Goal: Download file/media

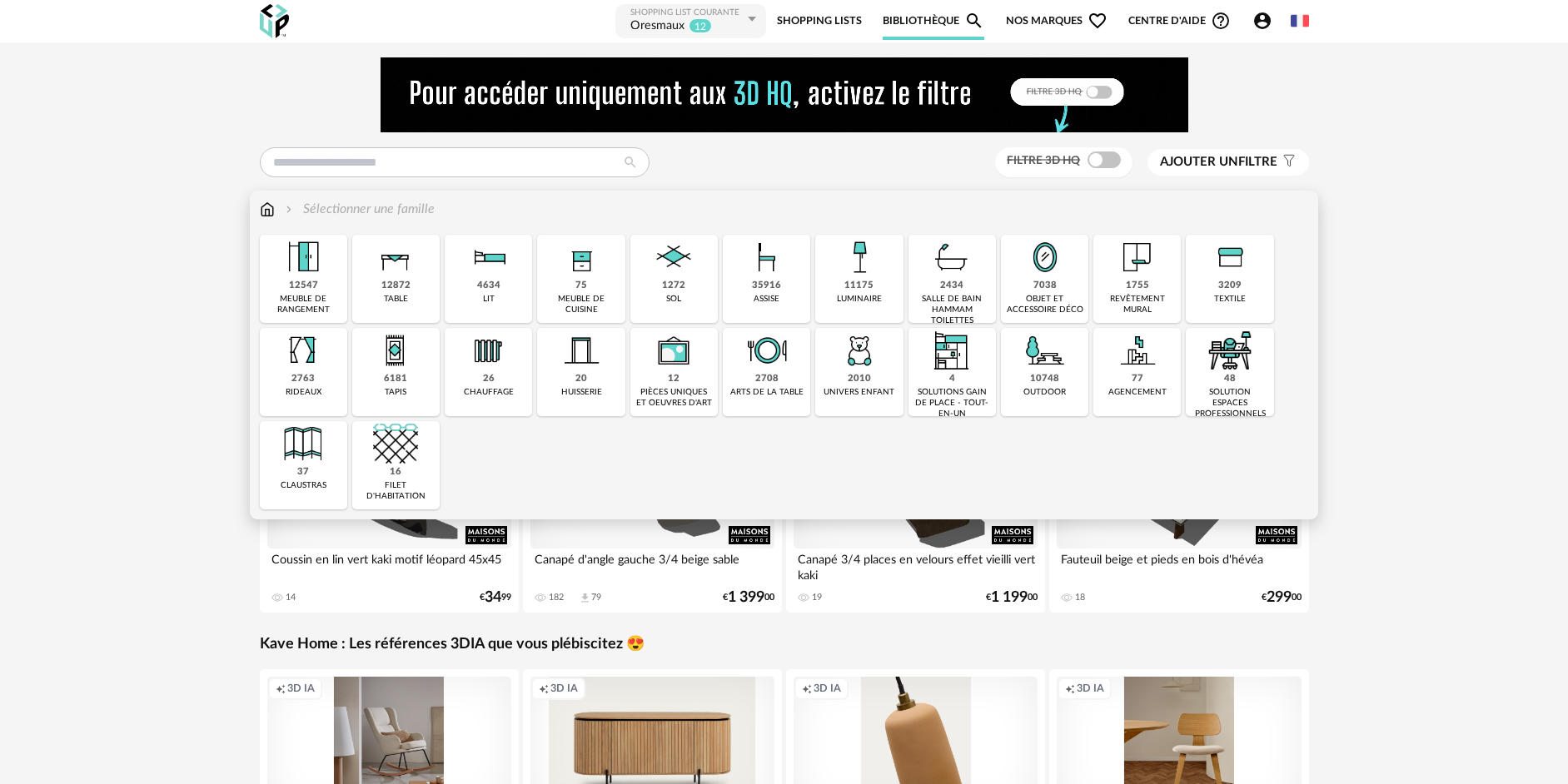
click at [1139, 282] on div "1755" at bounding box center [1138, 286] width 24 height 13
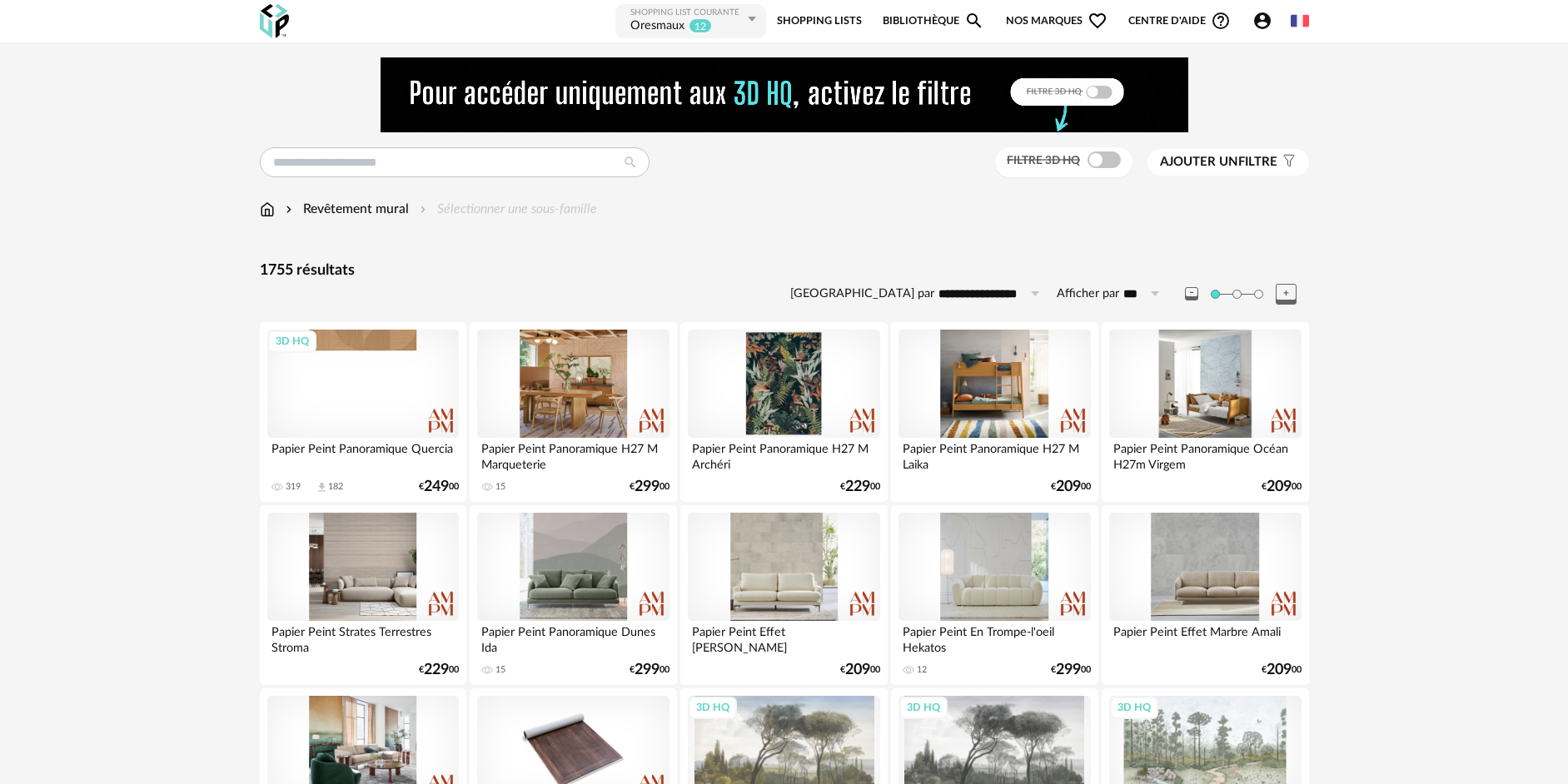
click at [1011, 297] on input "**********" at bounding box center [992, 294] width 115 height 27
click at [1197, 158] on span "Ajouter un" at bounding box center [1199, 161] width 79 height 13
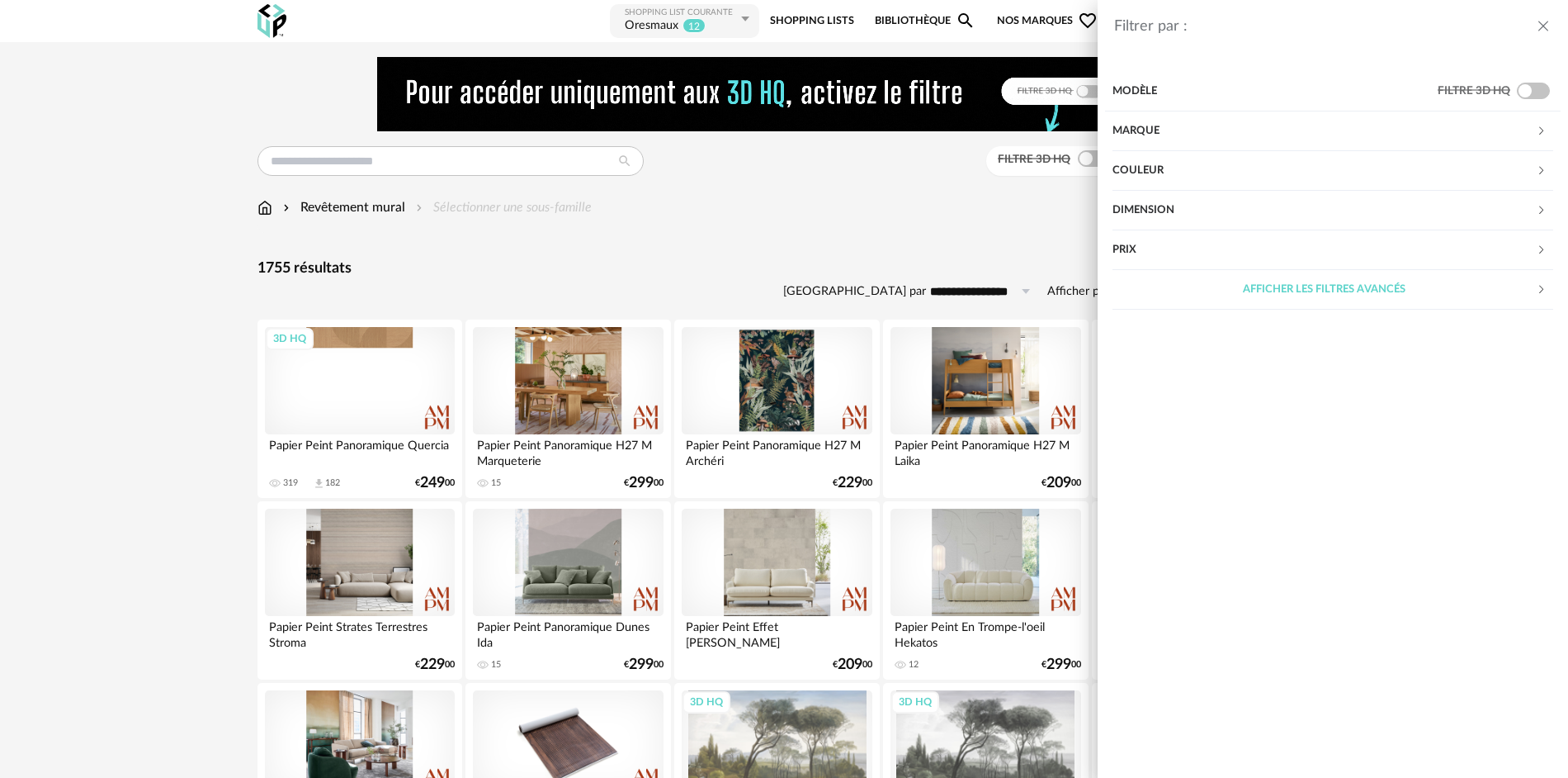
click at [1192, 132] on div "Marque" at bounding box center [1324, 131] width 423 height 39
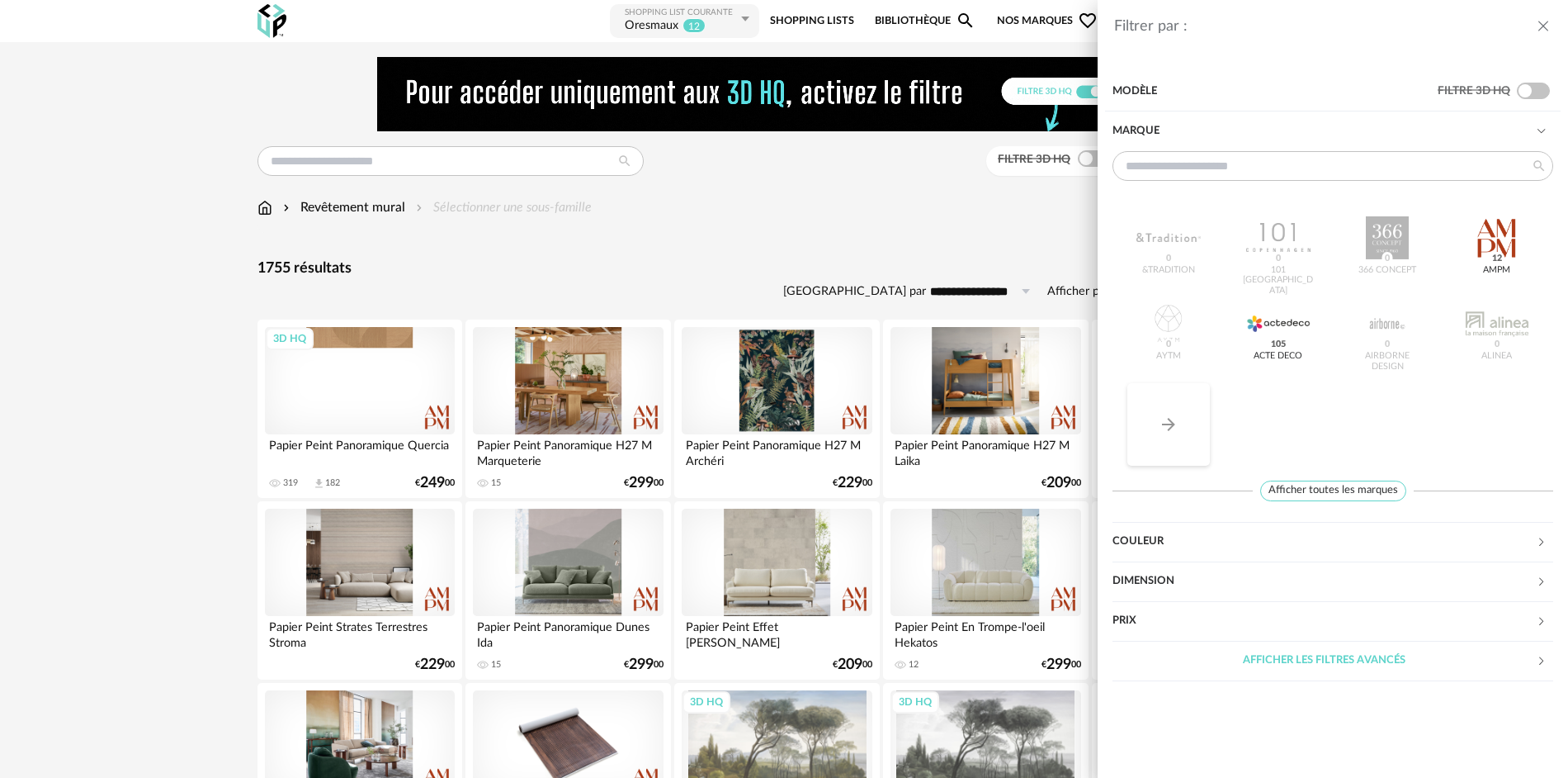
click at [1170, 424] on icon "Arrow Right icon" at bounding box center [1169, 424] width 13 height 13
click at [1165, 442] on button "Arrow Right icon" at bounding box center [1168, 424] width 82 height 82
click at [1165, 436] on button "Arrow Right icon" at bounding box center [1168, 424] width 82 height 82
click at [1165, 435] on button "Arrow Right icon" at bounding box center [1168, 424] width 82 height 82
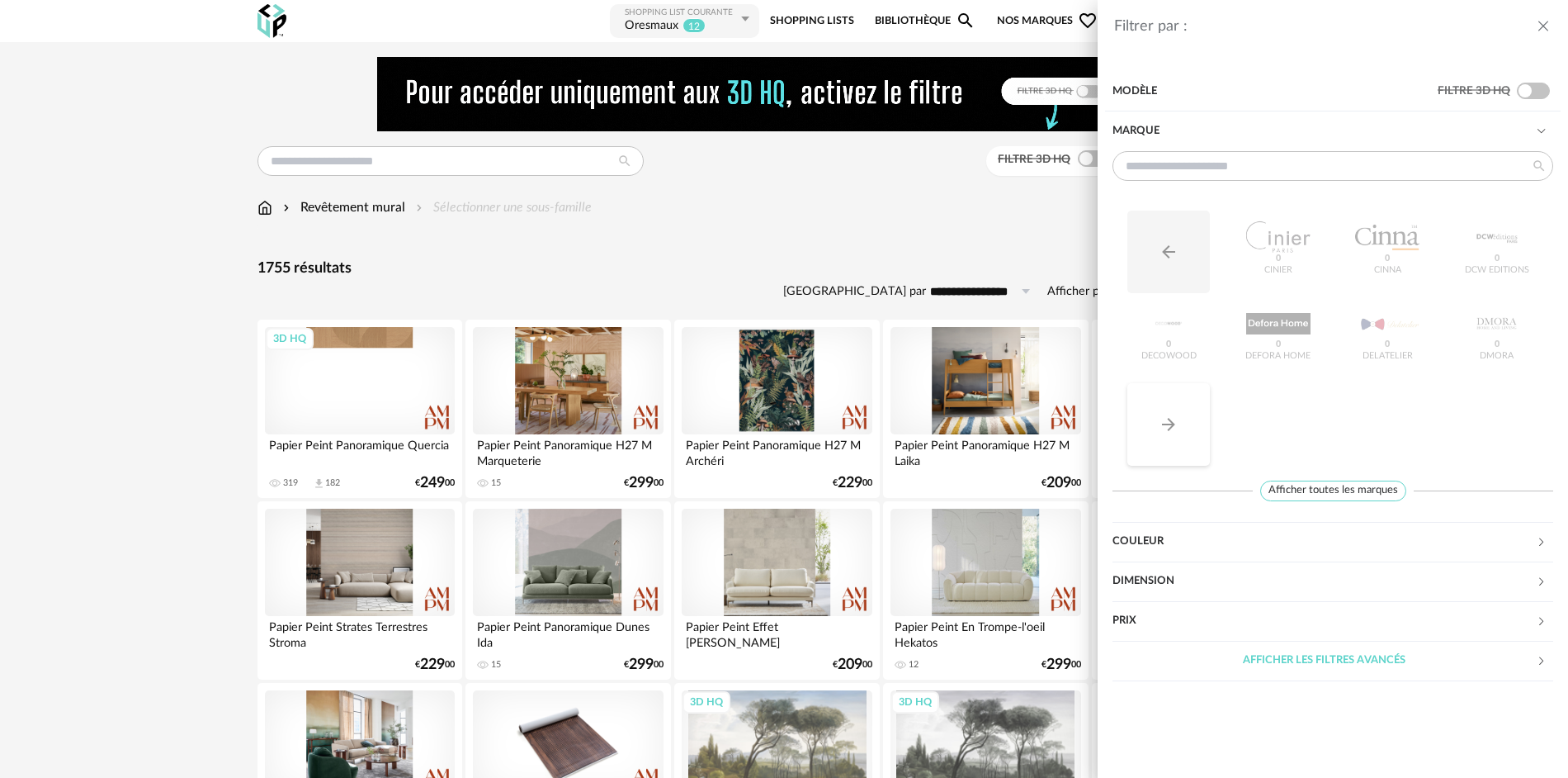
click at [1165, 435] on button "Arrow Right icon" at bounding box center [1168, 424] width 82 height 82
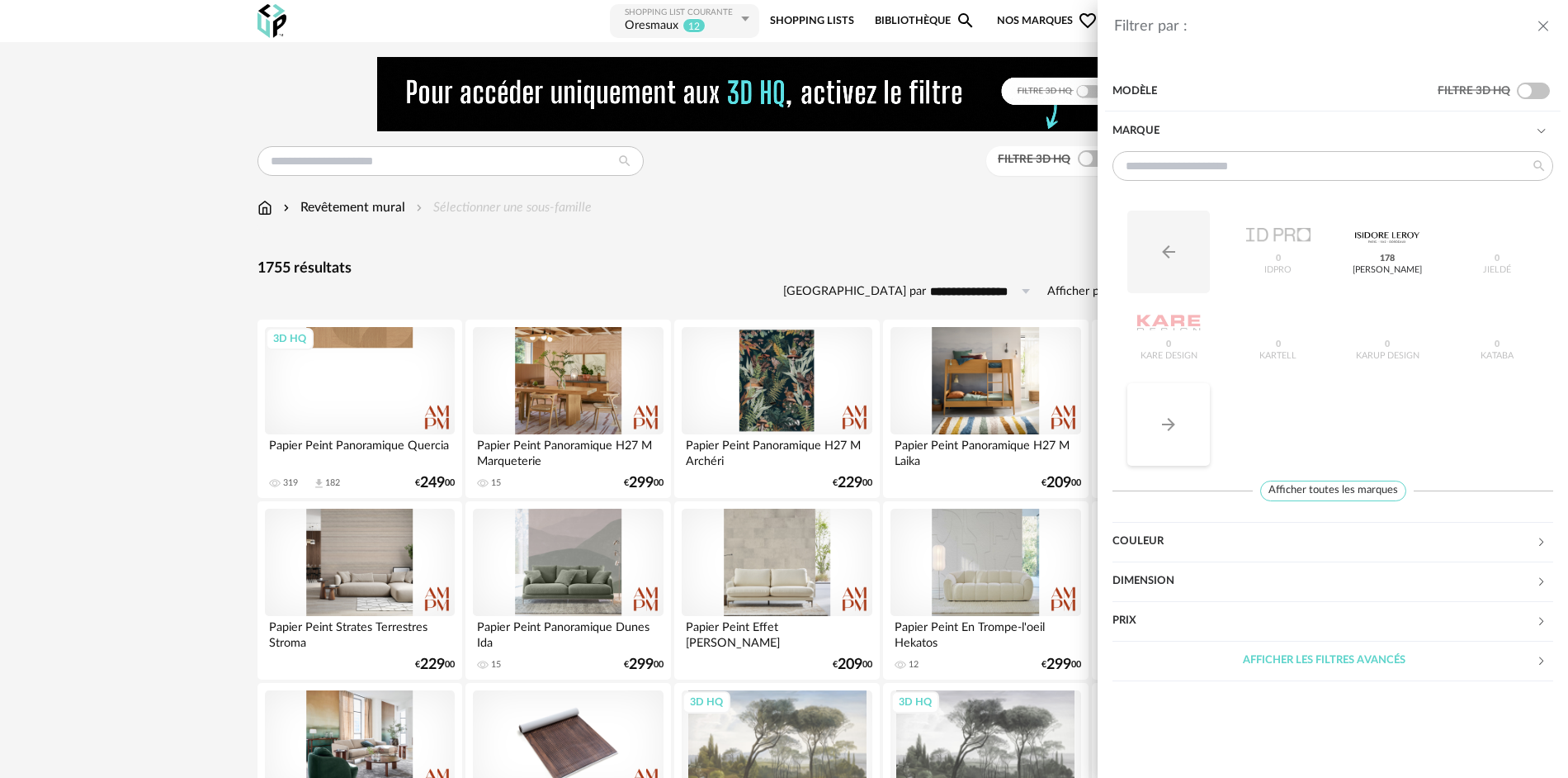
click at [1165, 435] on button "Arrow Right icon" at bounding box center [1168, 424] width 82 height 82
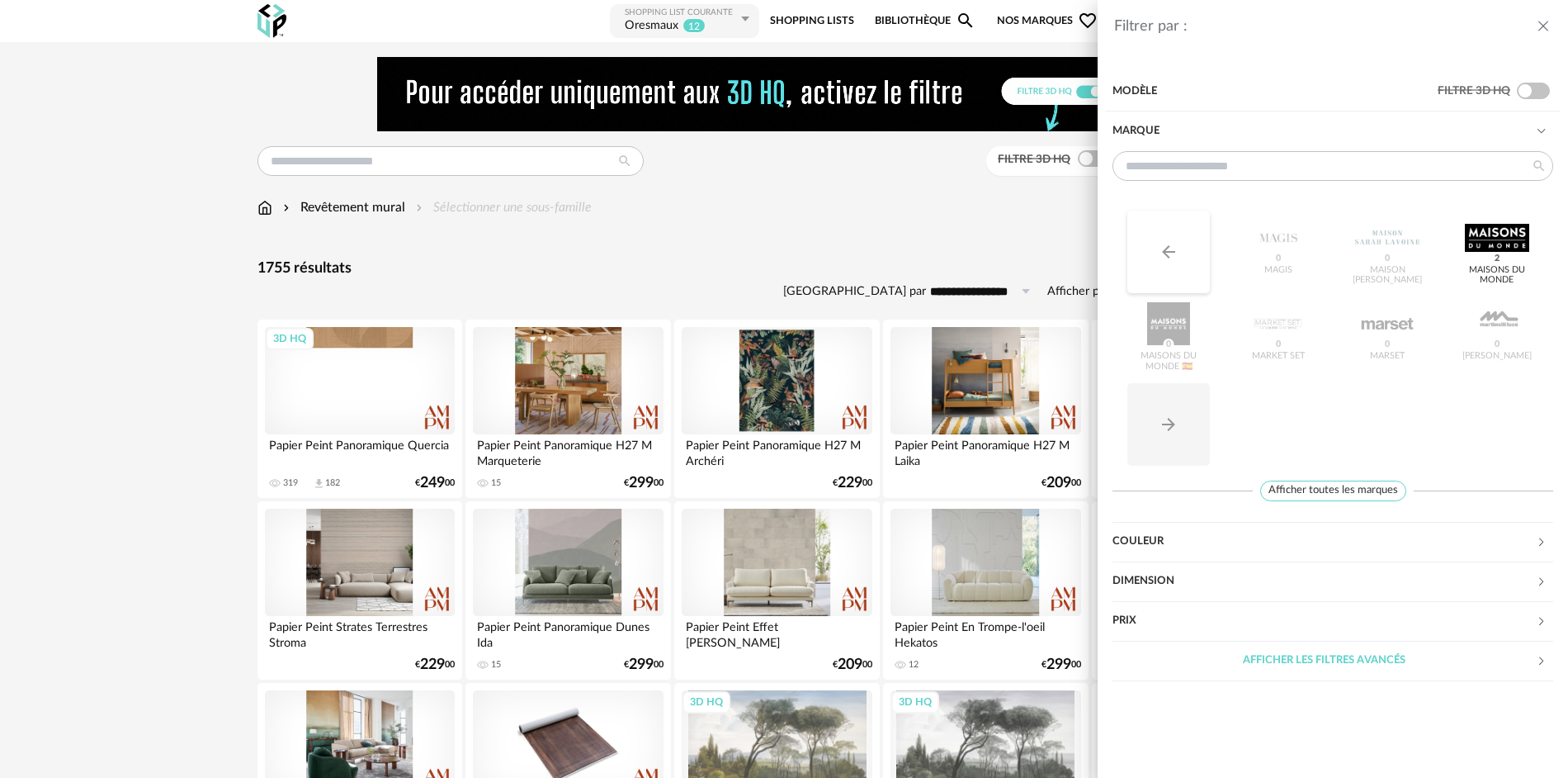
click at [1162, 241] on button "Arrow Left icon" at bounding box center [1168, 252] width 82 height 82
click at [1162, 241] on button "Arrow Left icon" at bounding box center [1168, 252] width 82 height 82
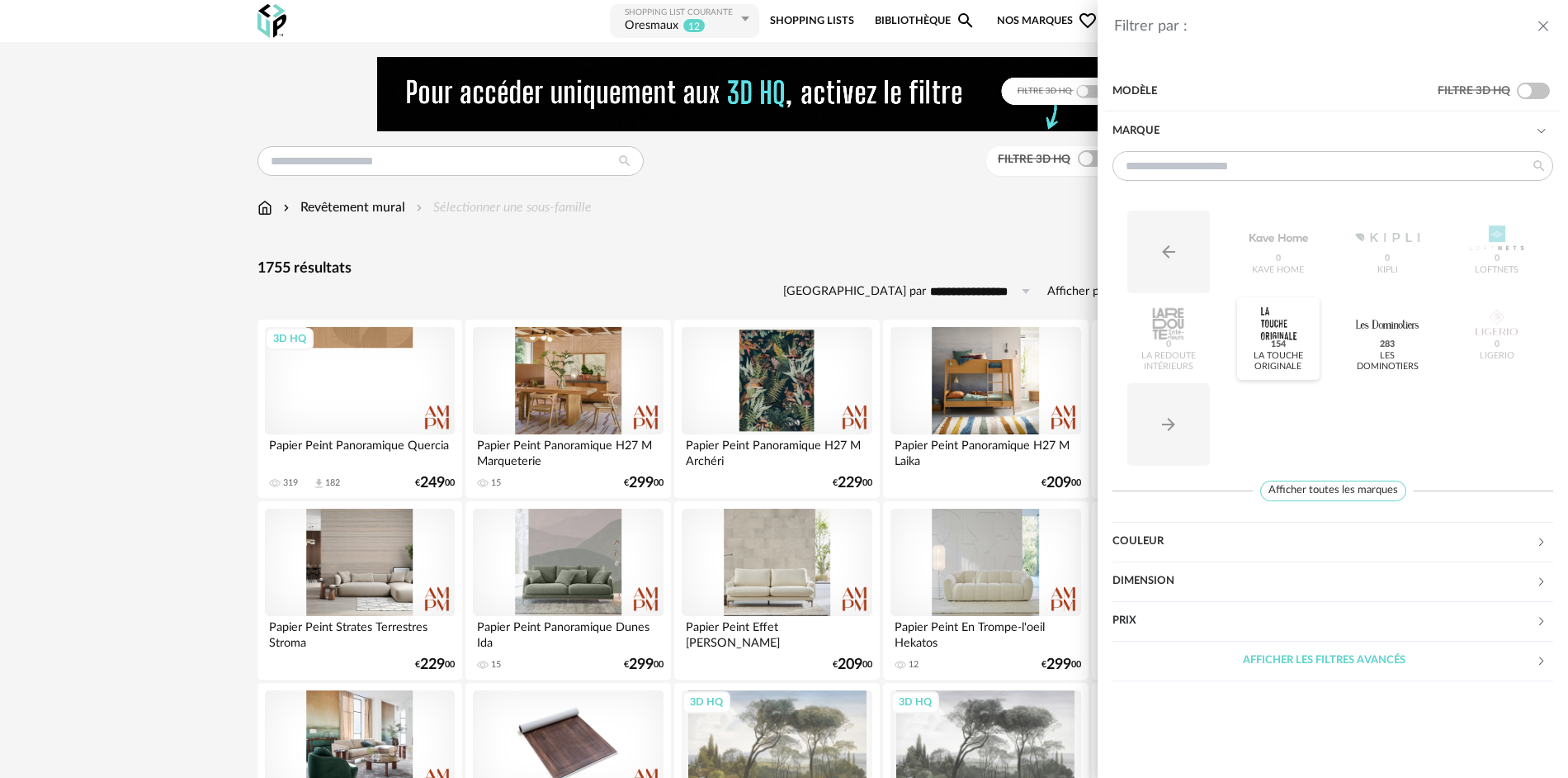
click at [1293, 342] on div at bounding box center [1278, 323] width 65 height 43
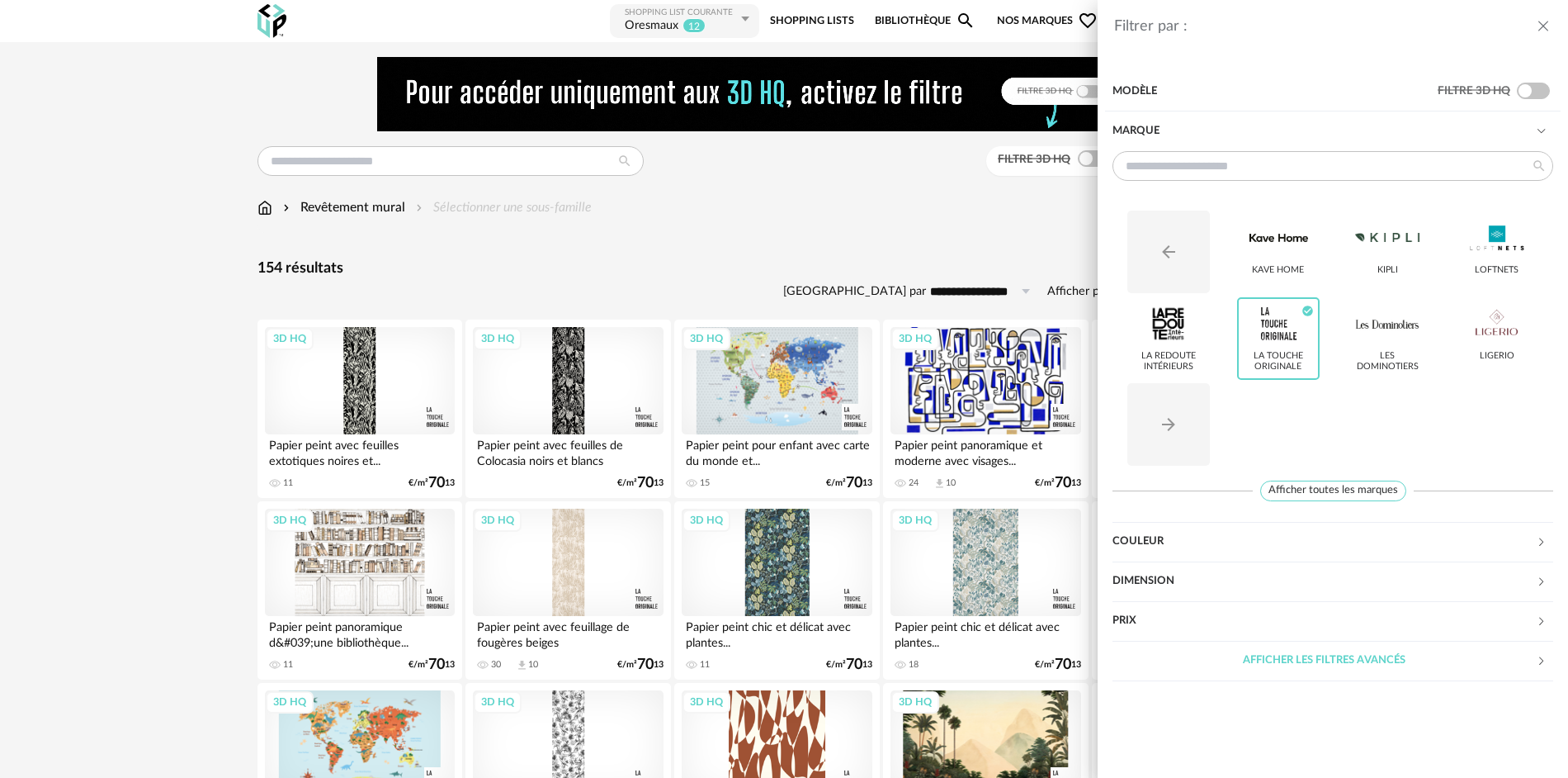
click at [192, 542] on div "Filtrer par : Modèle Filtre 3D HQ Marque Arrow Left icon Kave Home Kipli LOFTNE…" at bounding box center [784, 389] width 1568 height 778
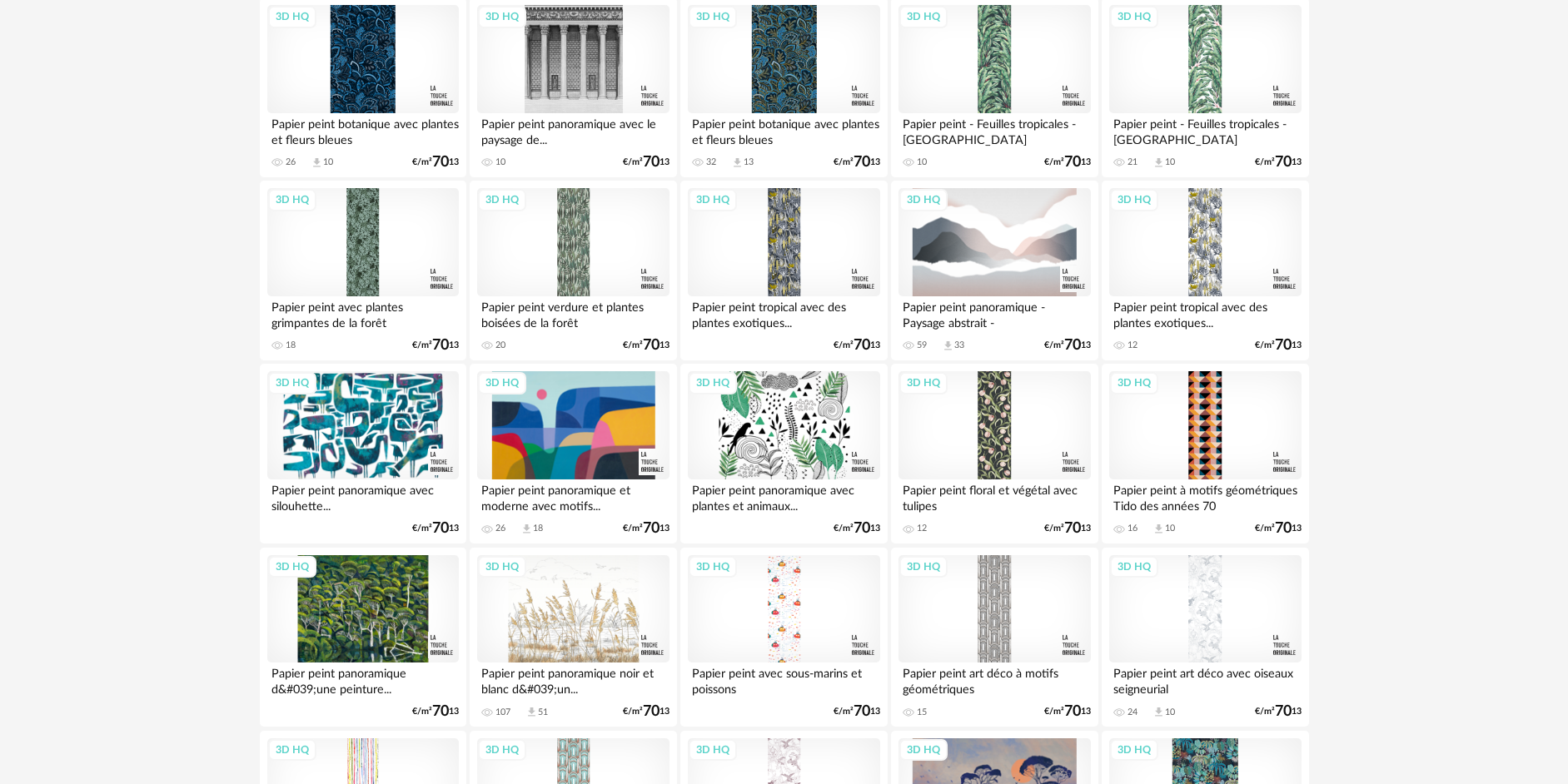
scroll to position [2164, 0]
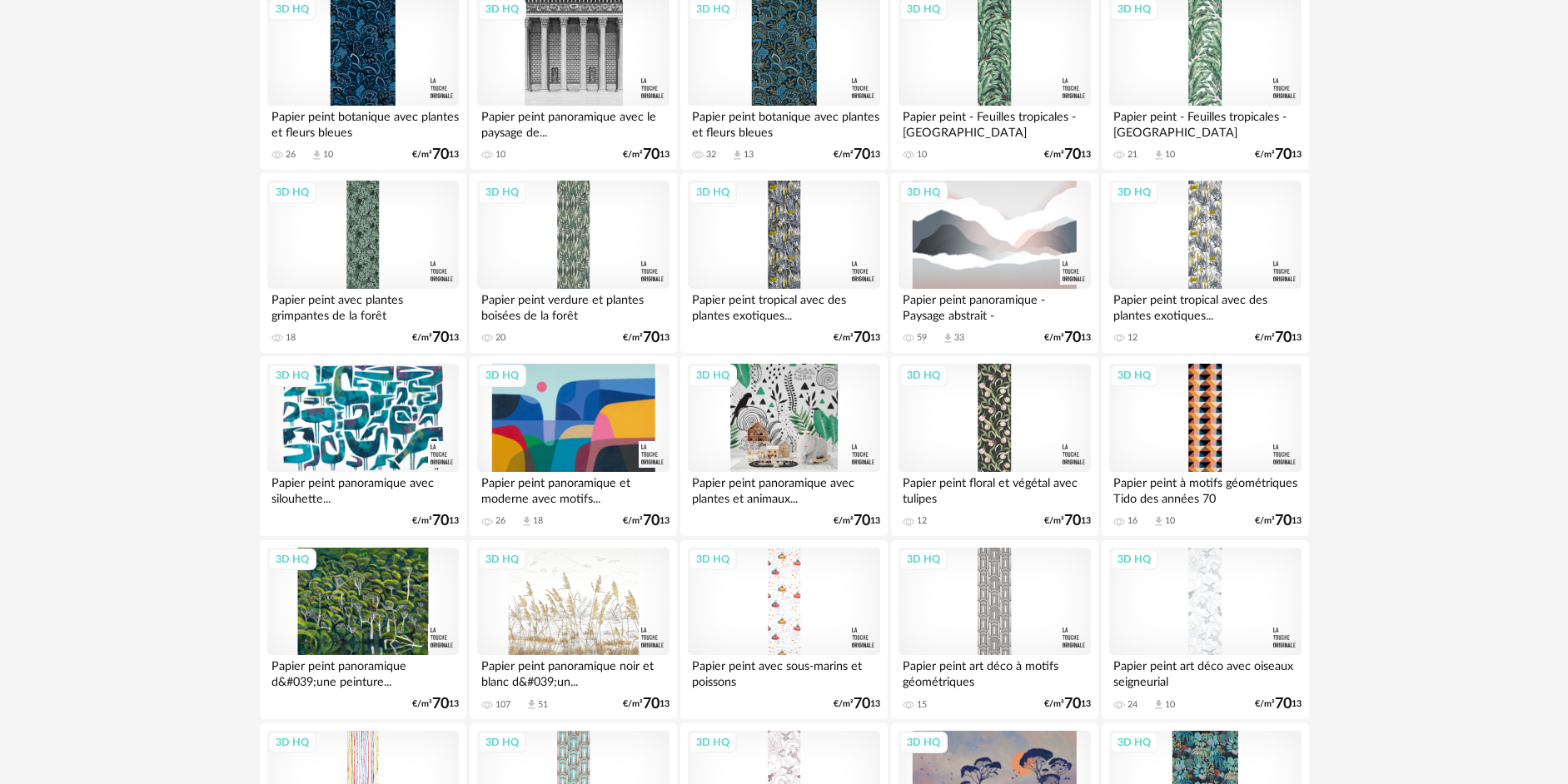
click at [803, 432] on div "3D HQ" at bounding box center [784, 417] width 192 height 108
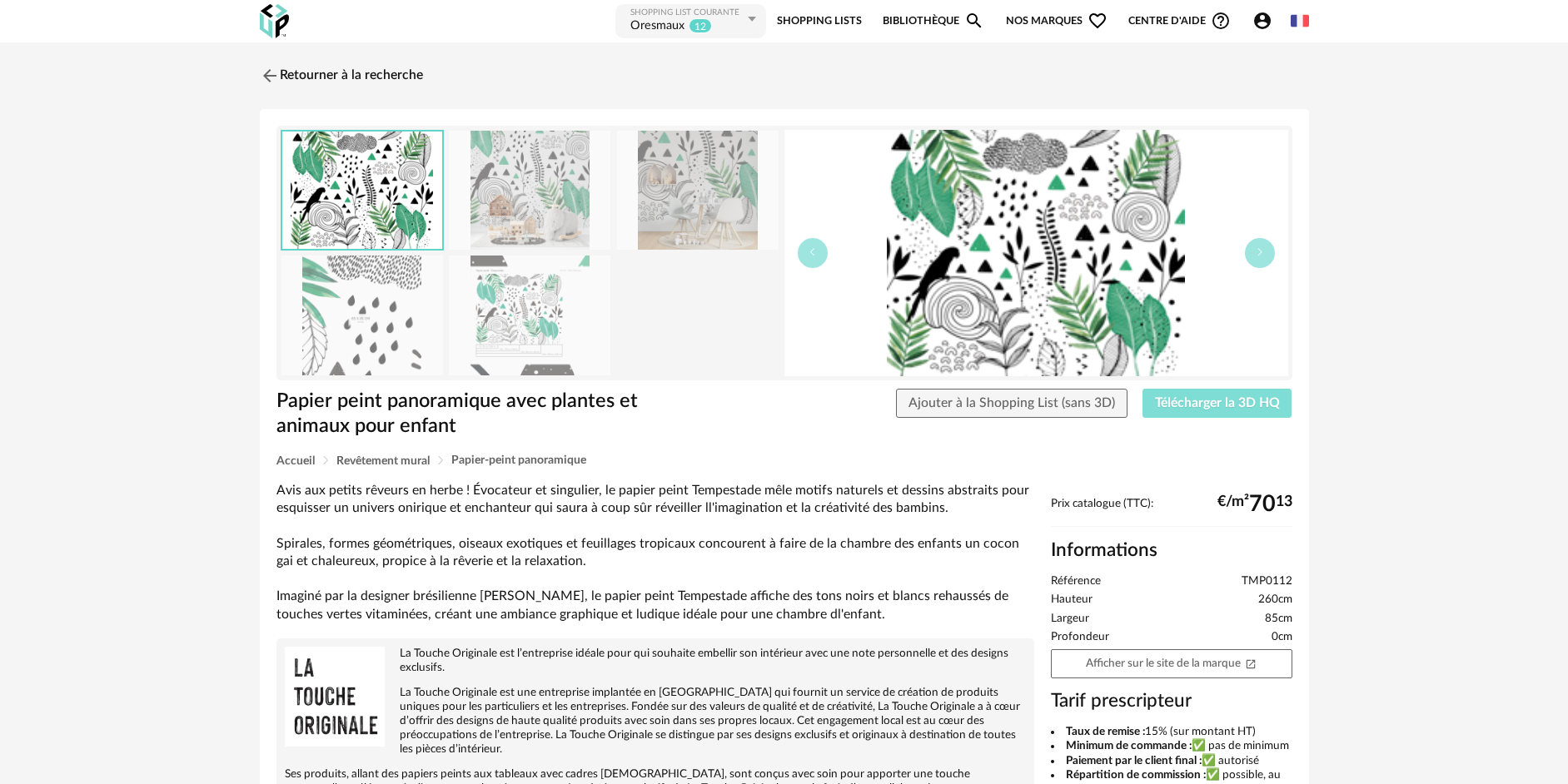
click at [1187, 403] on span "Télécharger la 3D HQ" at bounding box center [1217, 403] width 125 height 14
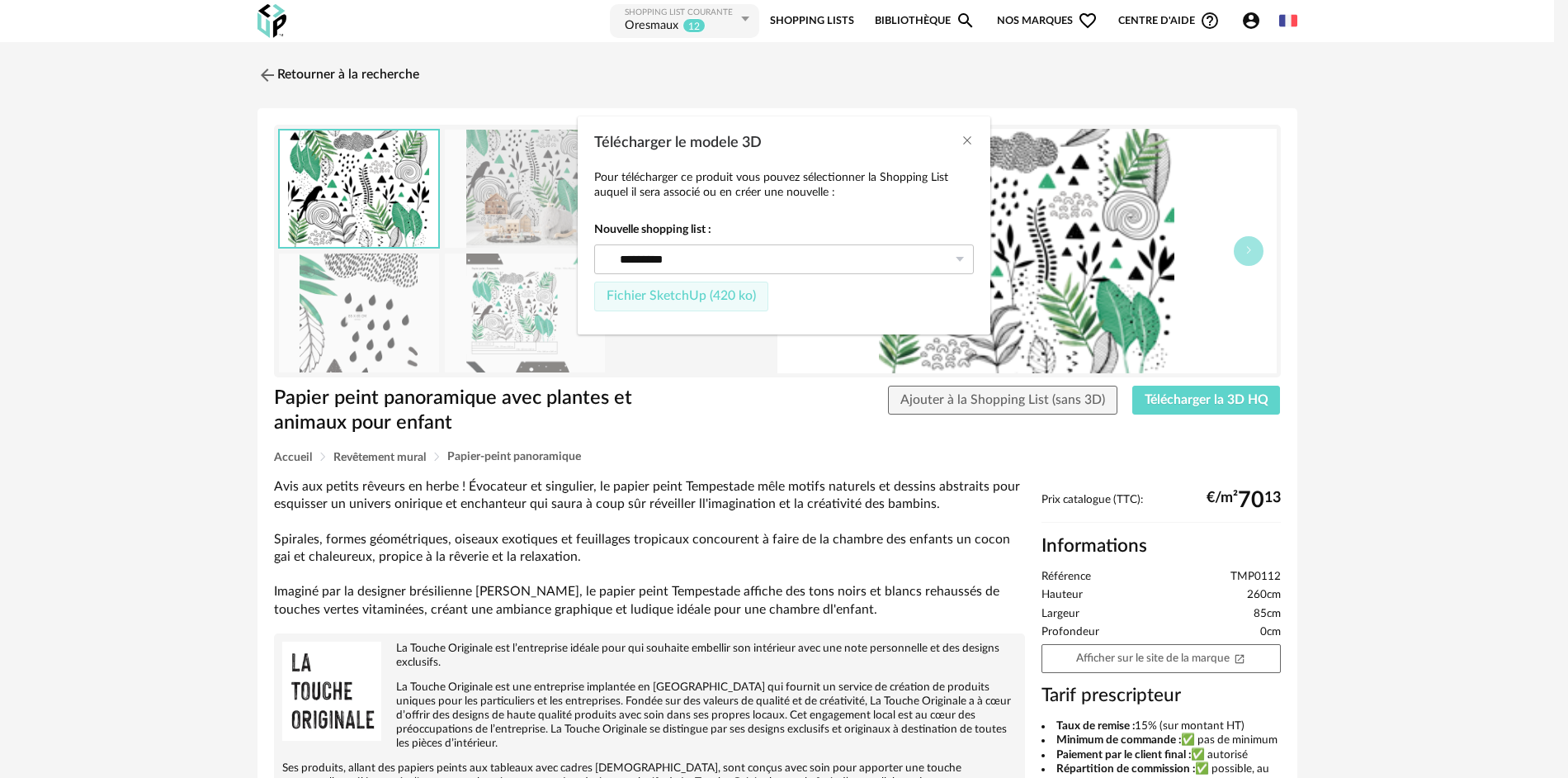
click at [689, 302] on span "Fichier SketchUp (420 ko)" at bounding box center [681, 296] width 149 height 13
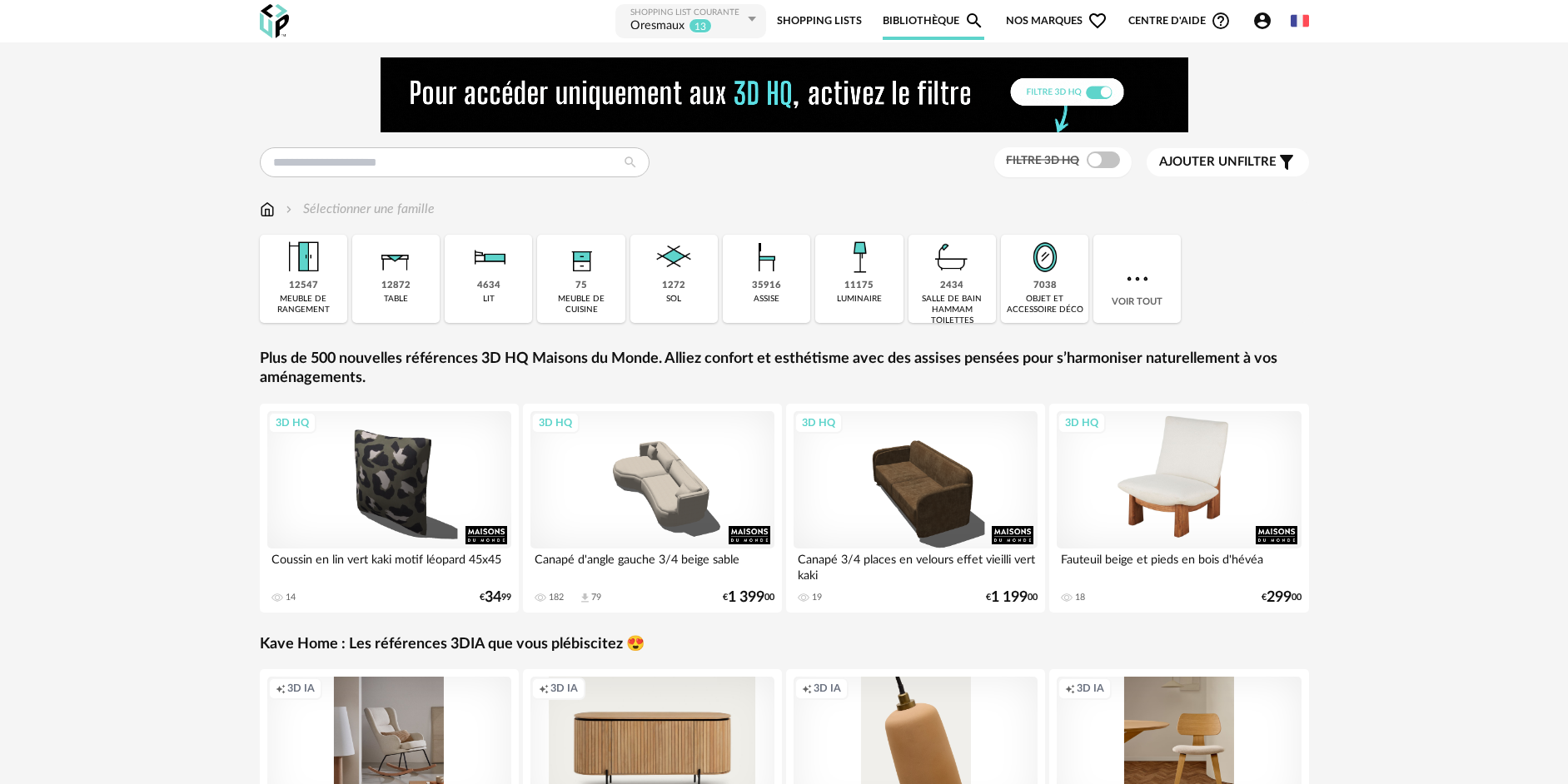
click at [1191, 497] on div "3D HQ" at bounding box center [1179, 480] width 245 height 138
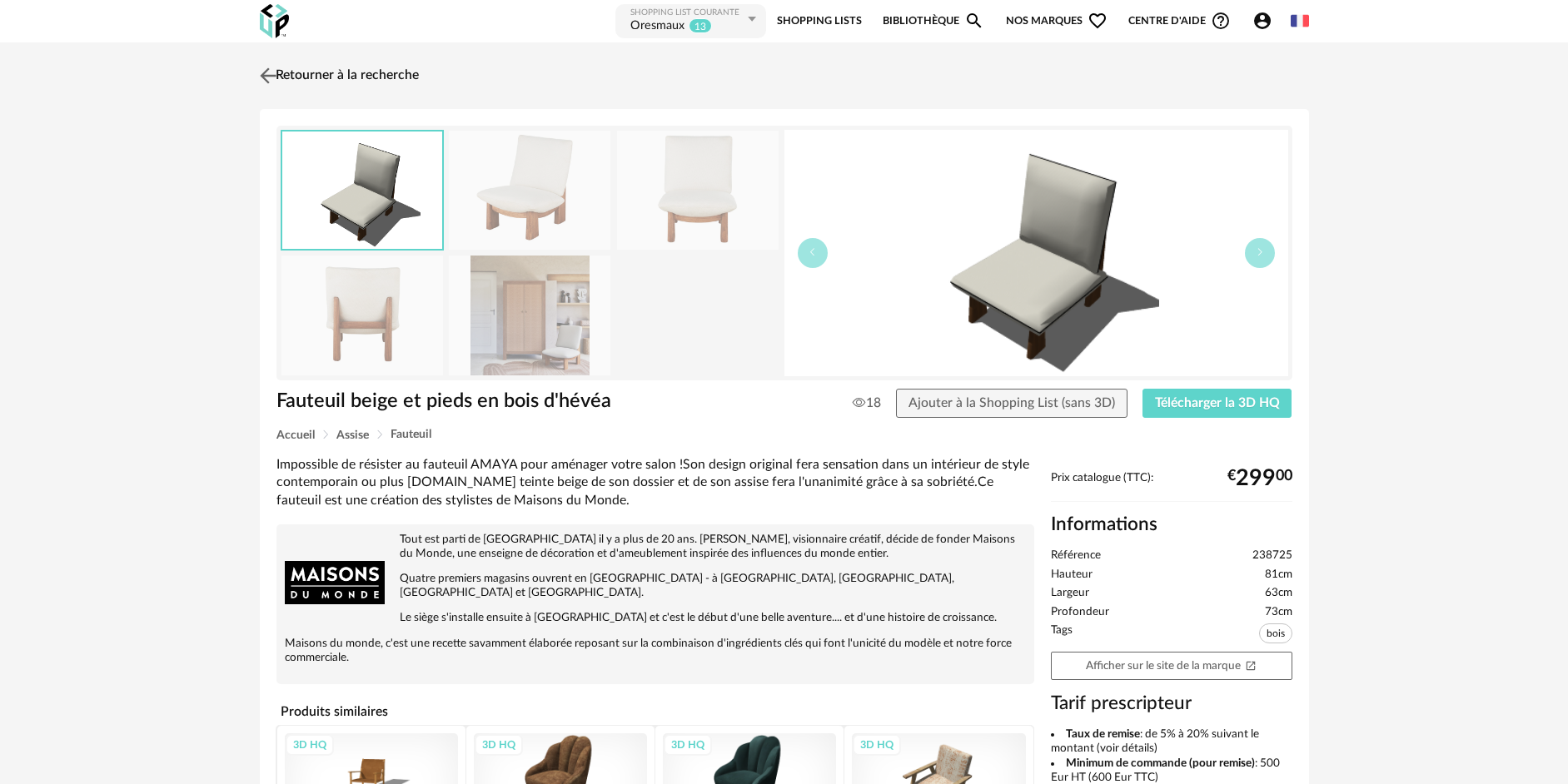
click at [265, 71] on img at bounding box center [267, 75] width 25 height 24
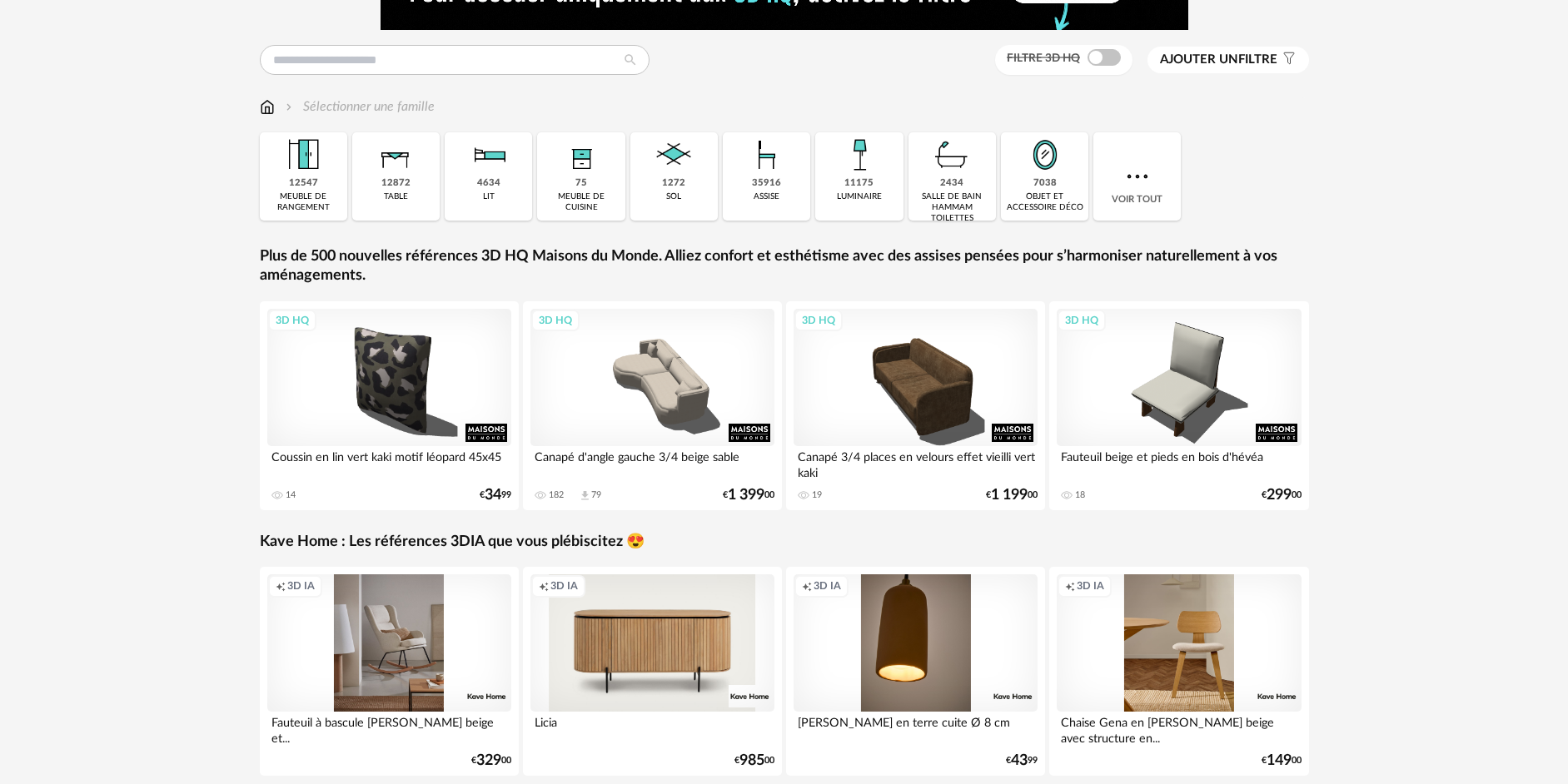
scroll to position [101, 0]
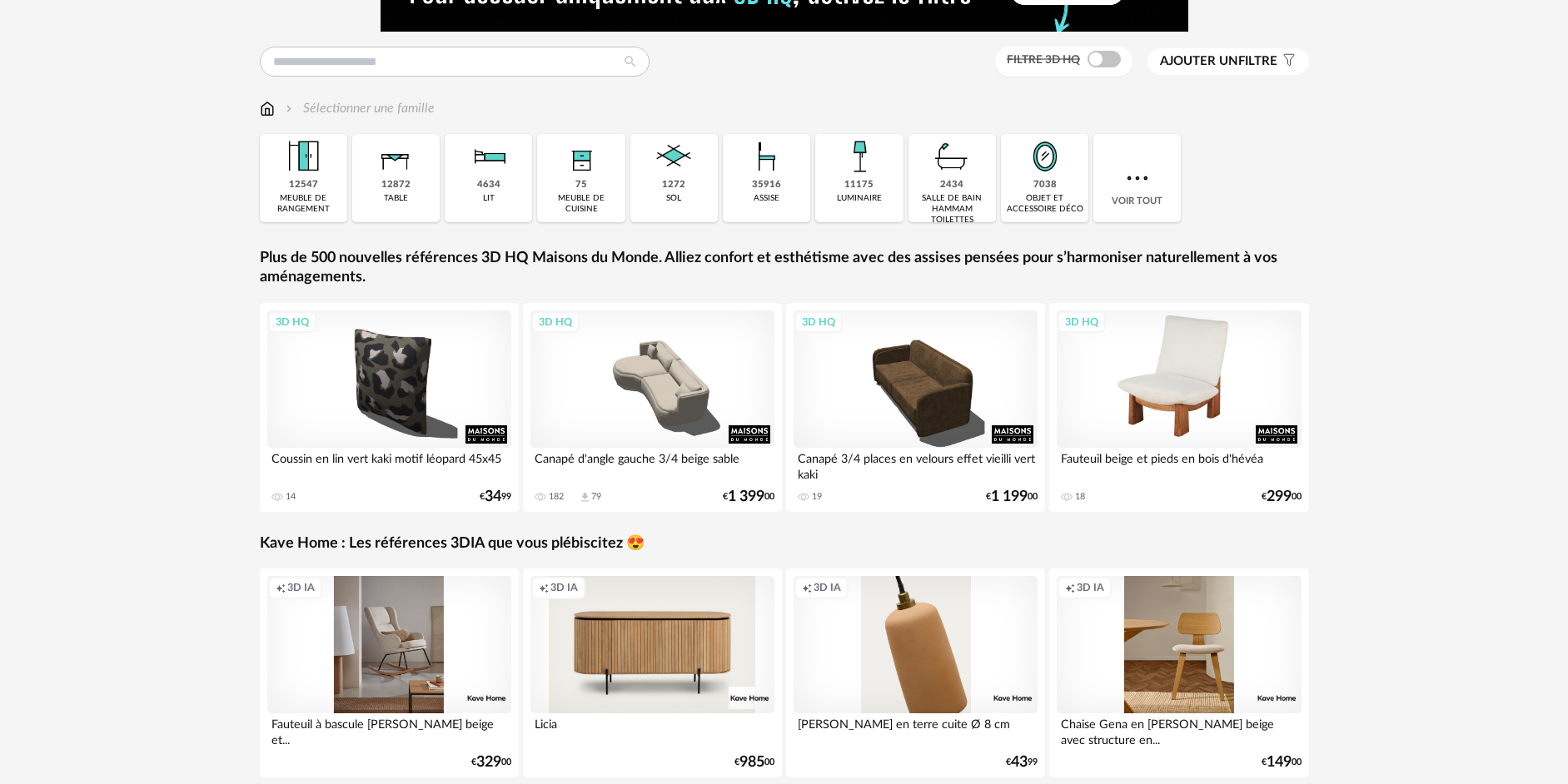
click at [1204, 395] on div "3D HQ" at bounding box center [1179, 378] width 245 height 138
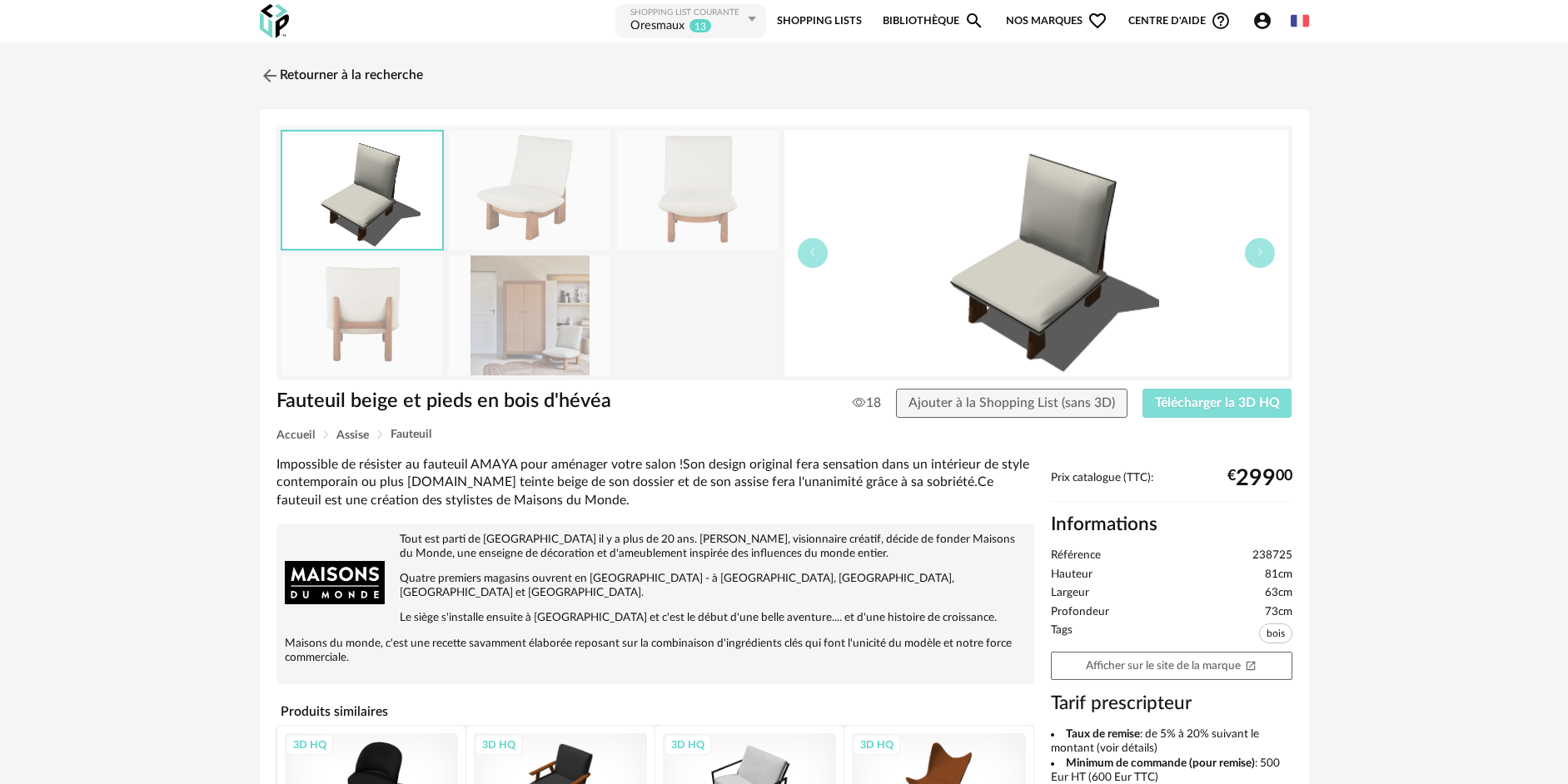
click at [1212, 411] on button "Télécharger la 3D HQ" at bounding box center [1216, 403] width 150 height 30
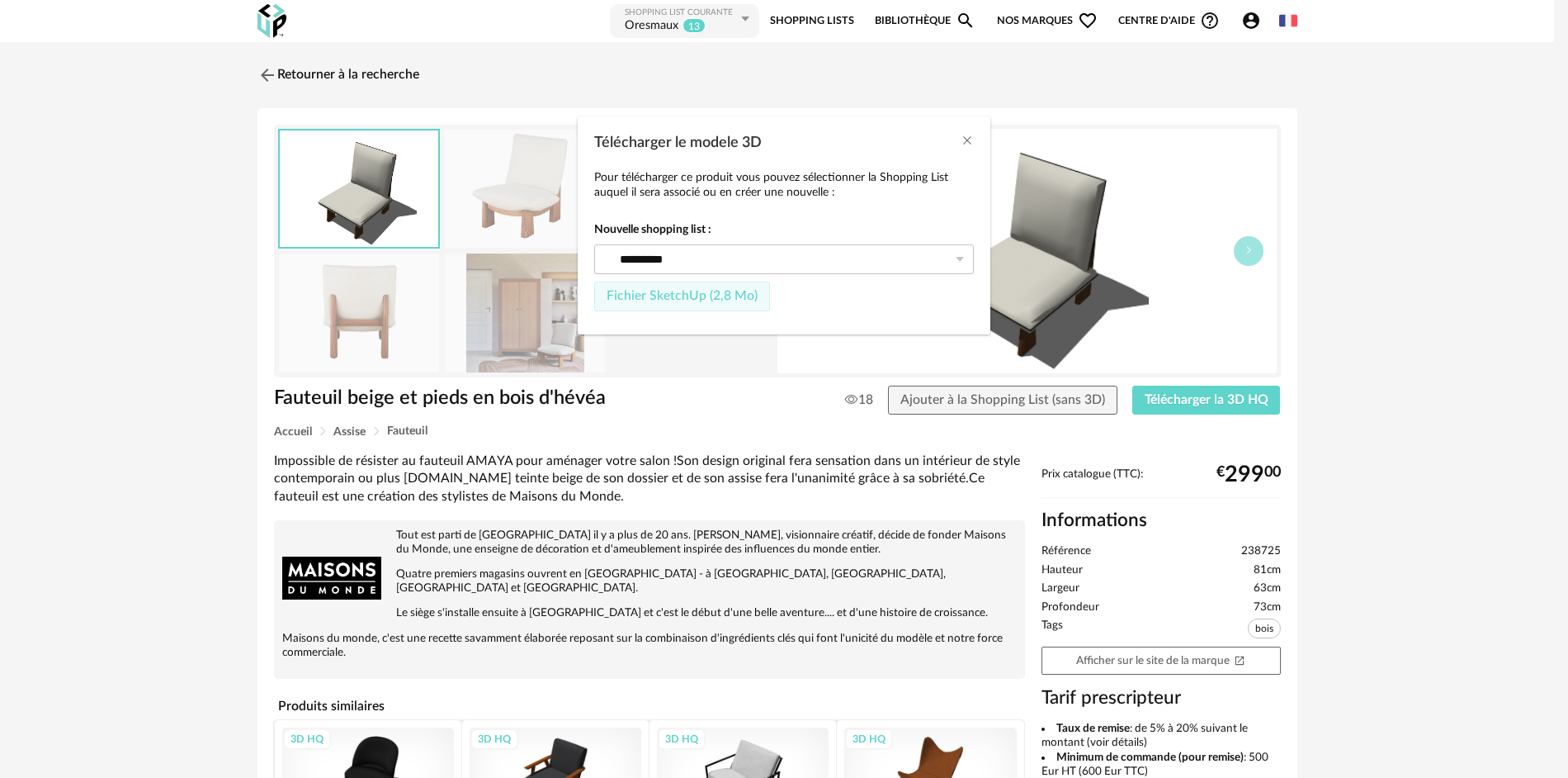
click at [677, 298] on span "Fichier SketchUp (2,8 Mo)" at bounding box center [682, 296] width 151 height 13
